Goal: Understand process/instructions

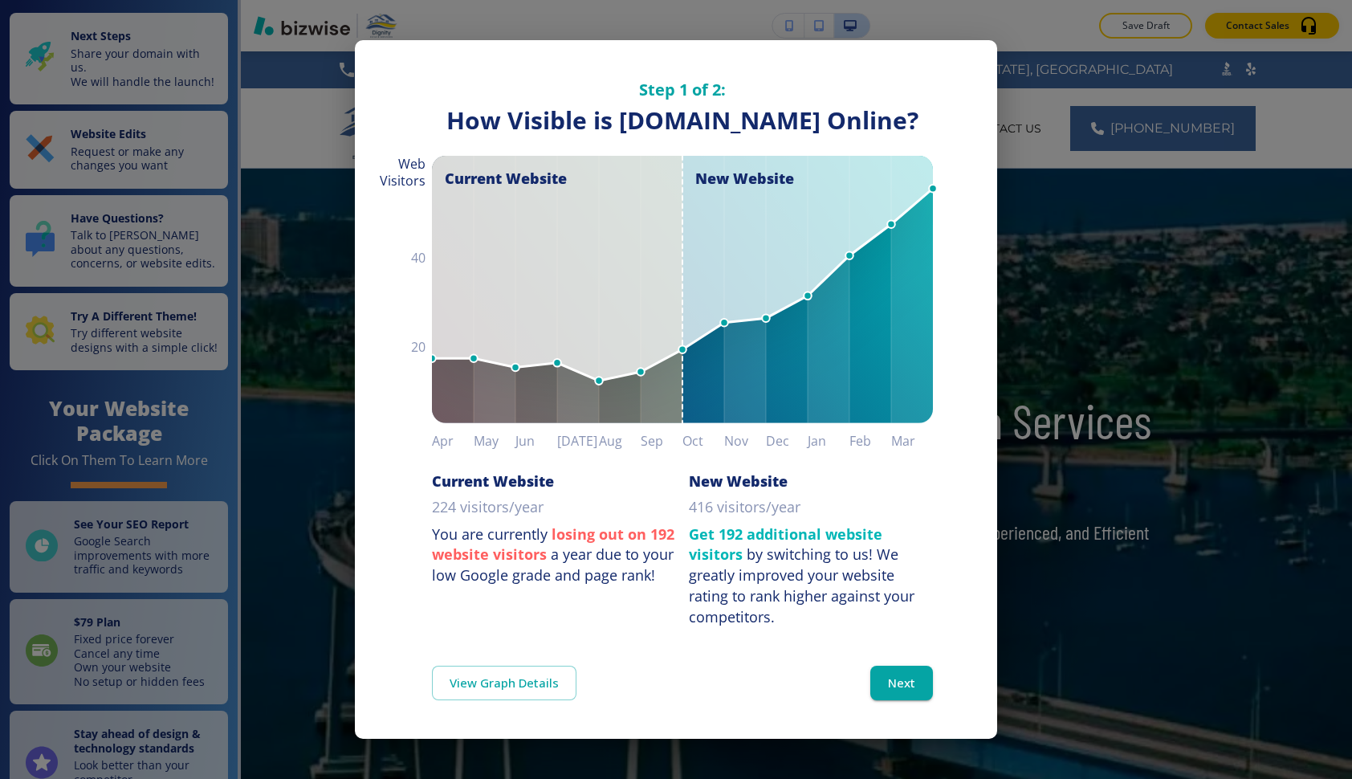
click at [1097, 475] on div "Step 1 of 2: How Visible are You Online? How Visible is [DOMAIN_NAME] Online? C…" at bounding box center [676, 389] width 1352 height 779
click at [912, 699] on button "Next" at bounding box center [901, 682] width 63 height 34
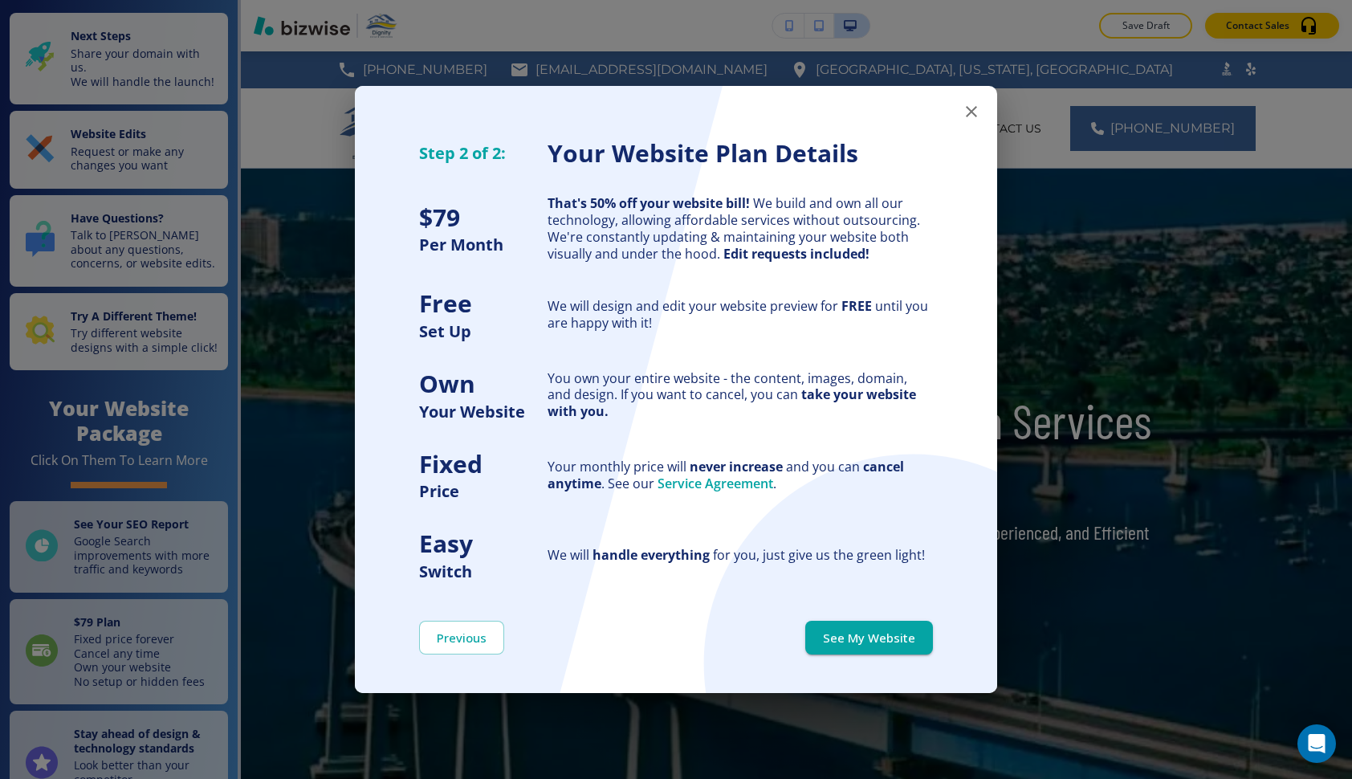
click at [982, 118] on button "button" at bounding box center [971, 112] width 32 height 32
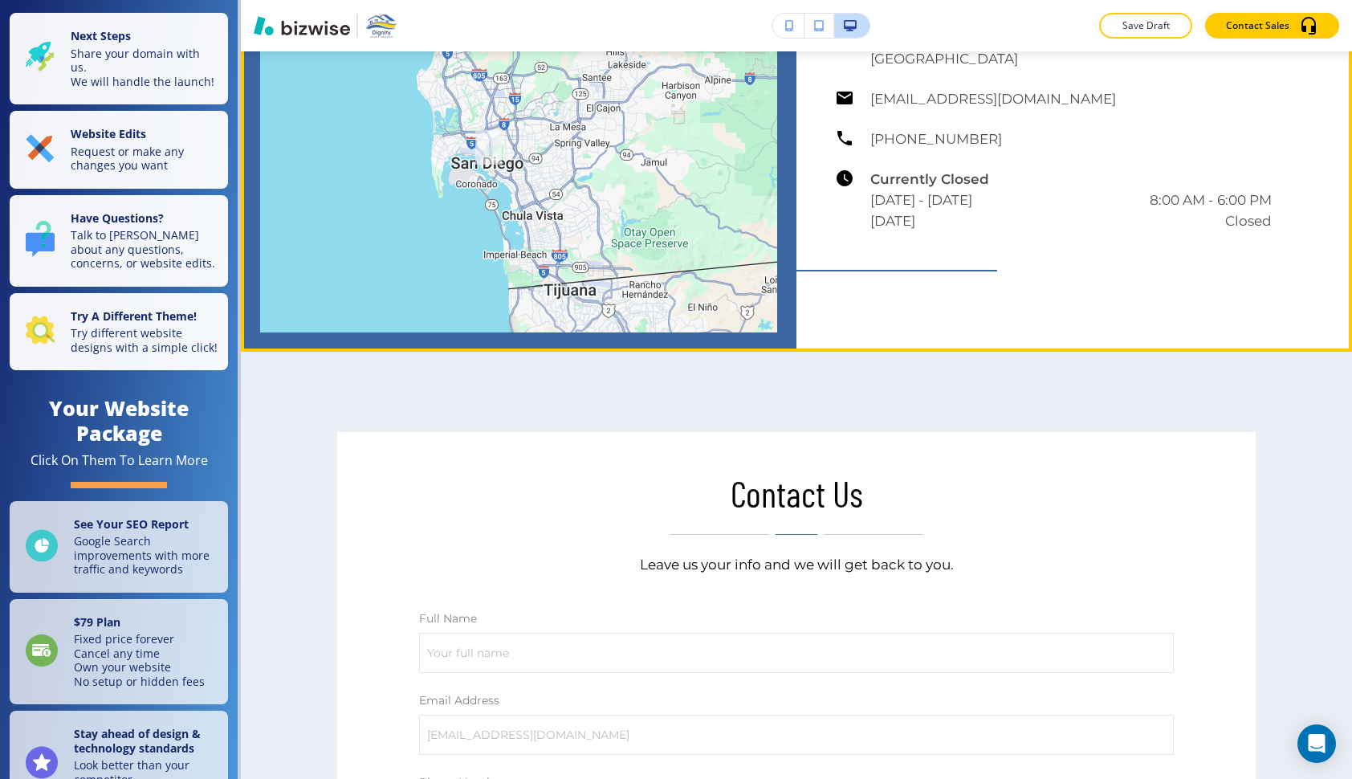
scroll to position [6557, 0]
